Goal: Task Accomplishment & Management: Use online tool/utility

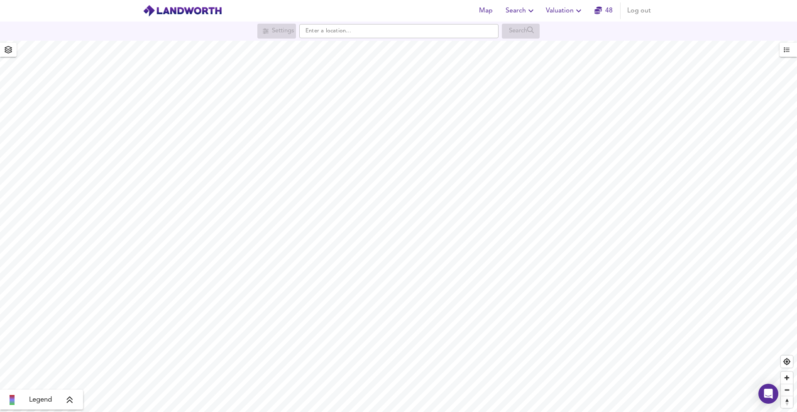
click at [551, 12] on span "Valuation" at bounding box center [565, 11] width 38 height 12
click at [546, 26] on li "New Valuation Report" at bounding box center [564, 29] width 99 height 15
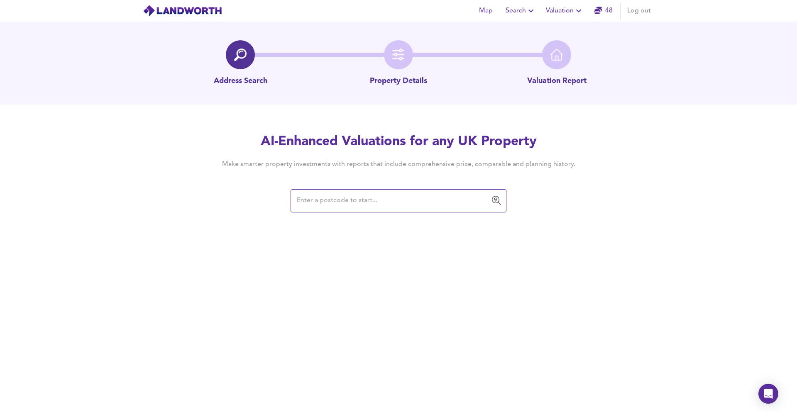
paste input "RH12 3RE"
type input "RH12 3RE"
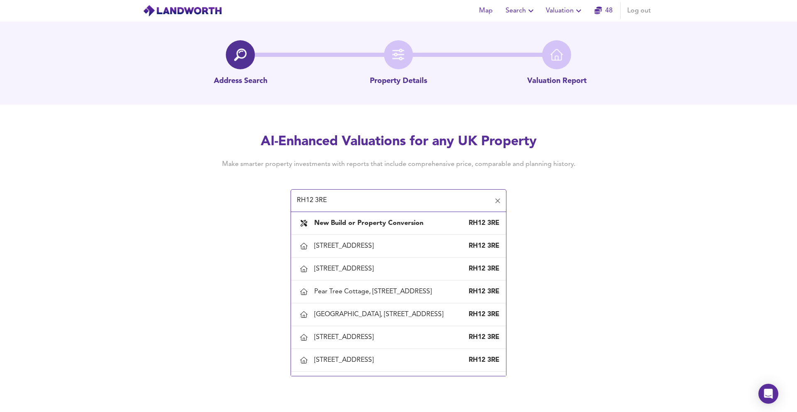
click at [326, 221] on b "New Build or Property Conversion" at bounding box center [368, 223] width 109 height 7
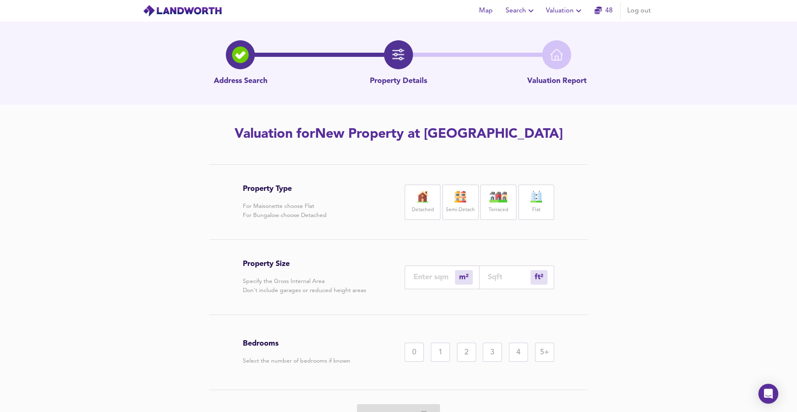
drag, startPoint x: 326, startPoint y: 221, endPoint x: 457, endPoint y: 200, distance: 132.8
click at [457, 200] on img at bounding box center [460, 197] width 21 height 12
click at [460, 208] on label "Semi-Detach" at bounding box center [460, 210] width 29 height 10
drag, startPoint x: 457, startPoint y: 200, endPoint x: 508, endPoint y: 287, distance: 101.2
click at [508, 287] on div "ft² sqft" at bounding box center [516, 278] width 75 height 24
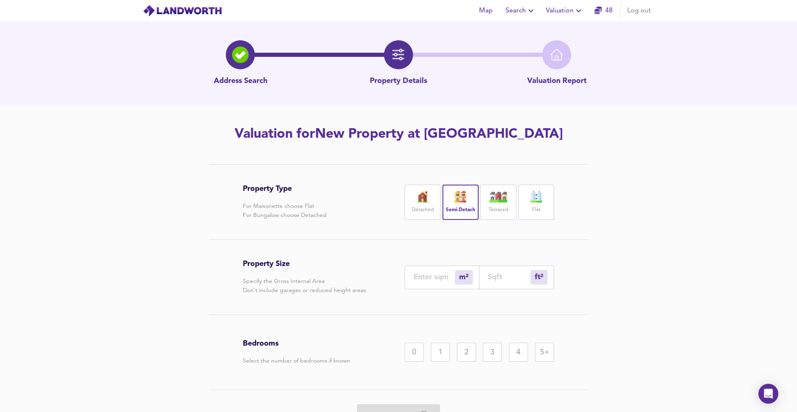
drag, startPoint x: 508, startPoint y: 287, endPoint x: 499, endPoint y: 280, distance: 11.3
click at [499, 280] on input "number" at bounding box center [508, 277] width 43 height 9
type input "0"
type input "1"
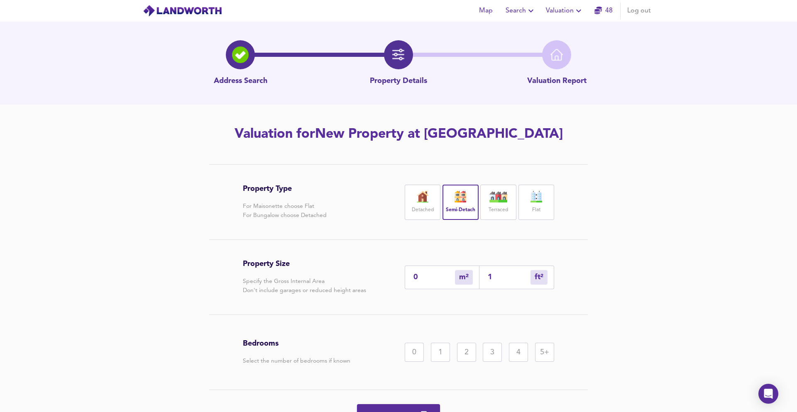
type input "11"
type input "10"
type input "110"
type input "102"
type input "1100"
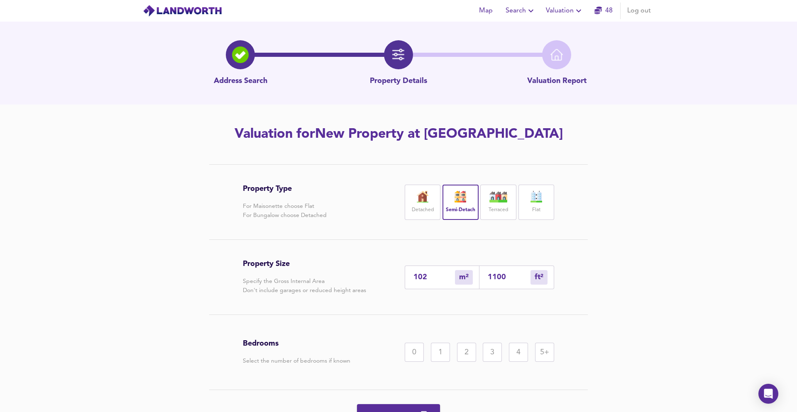
click at [492, 343] on div "3" at bounding box center [492, 352] width 19 height 19
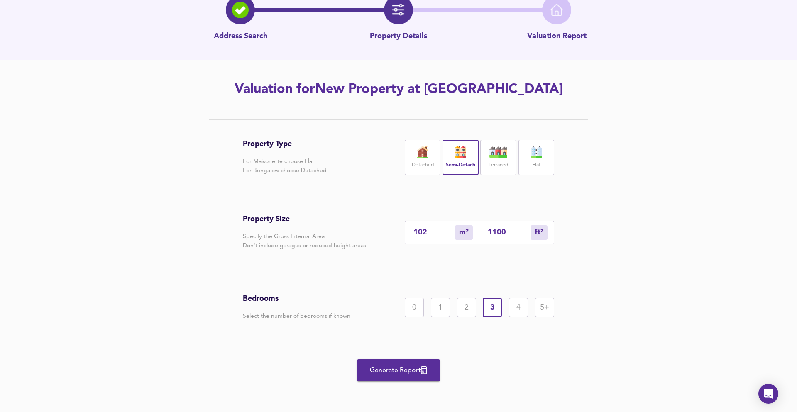
drag, startPoint x: 499, startPoint y: 280, endPoint x: 421, endPoint y: 366, distance: 116.0
click at [421, 366] on span "Generate Report" at bounding box center [398, 371] width 66 height 12
